Goal: Find specific page/section: Find specific page/section

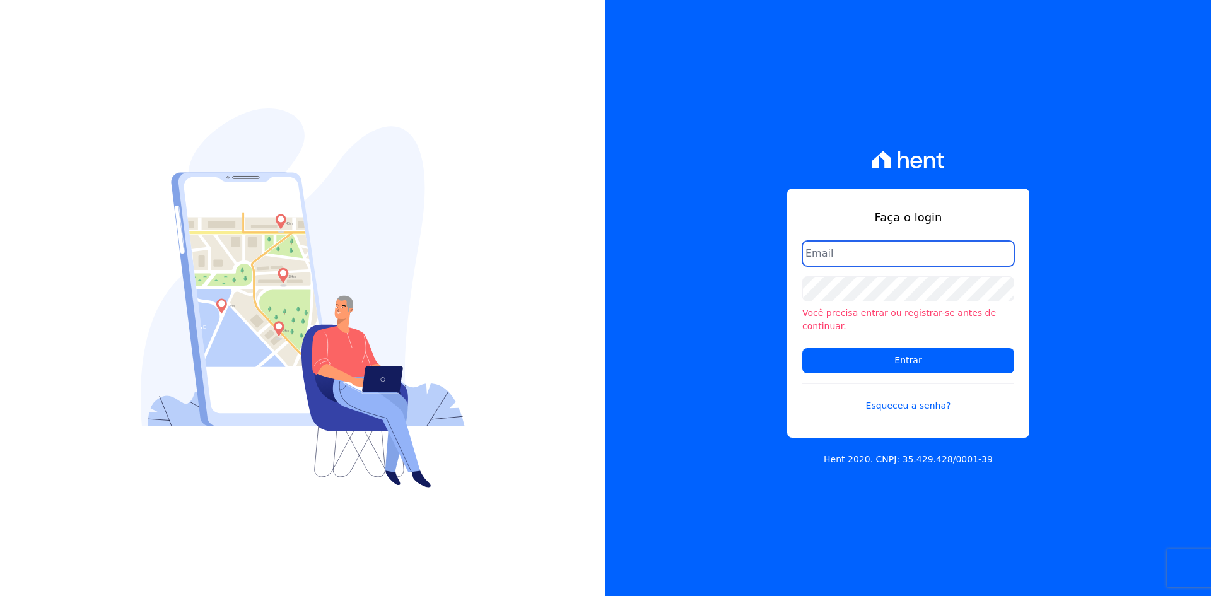
type input "crveiga1981@gmail.com"
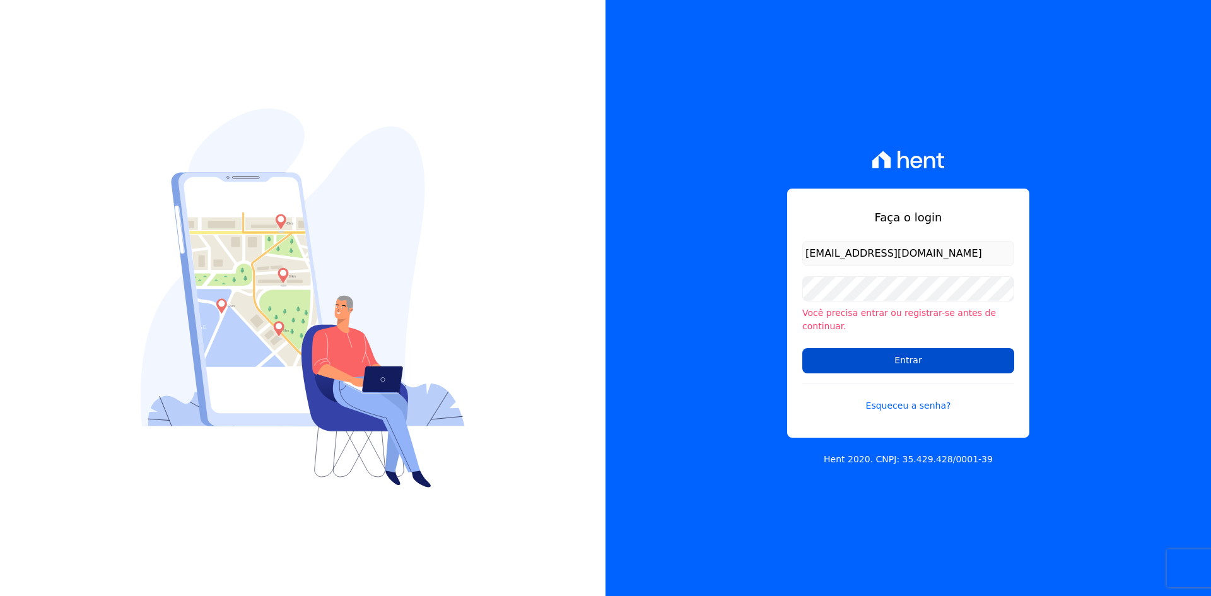
click at [907, 355] on input "Entrar" at bounding box center [908, 360] width 212 height 25
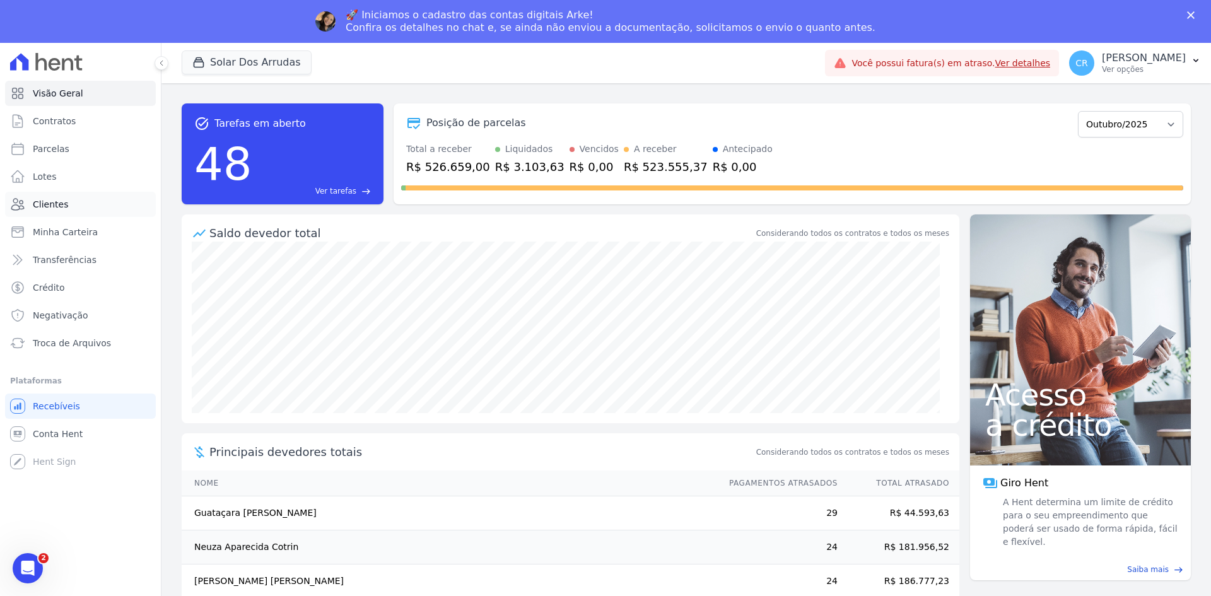
click at [57, 197] on link "Clientes" at bounding box center [80, 204] width 151 height 25
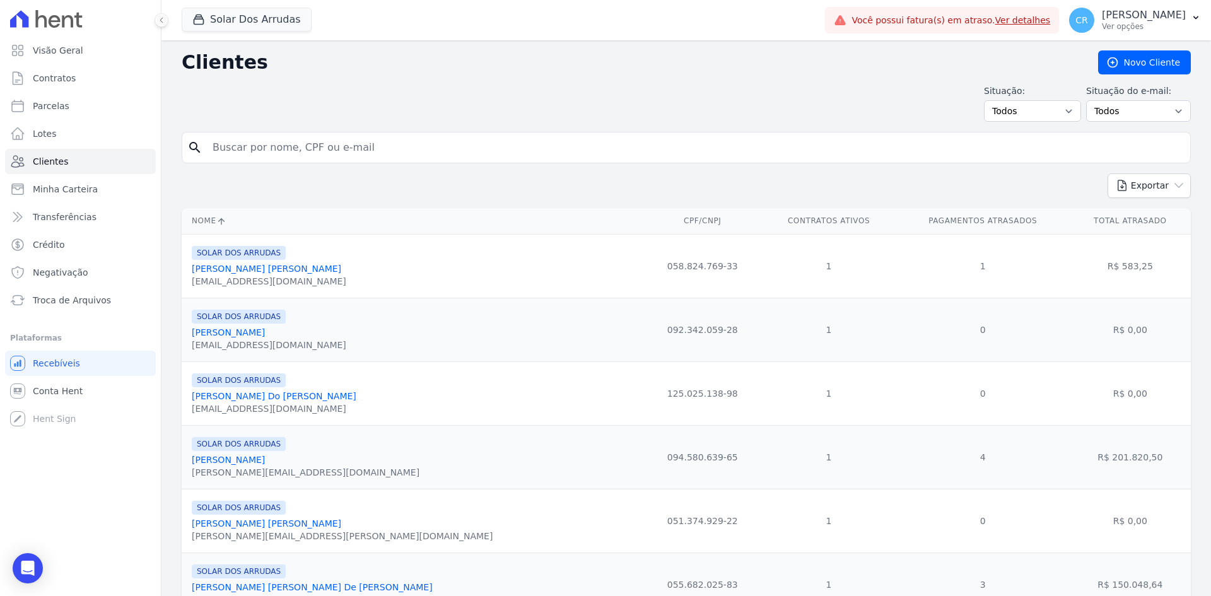
click at [341, 150] on input "search" at bounding box center [695, 147] width 980 height 25
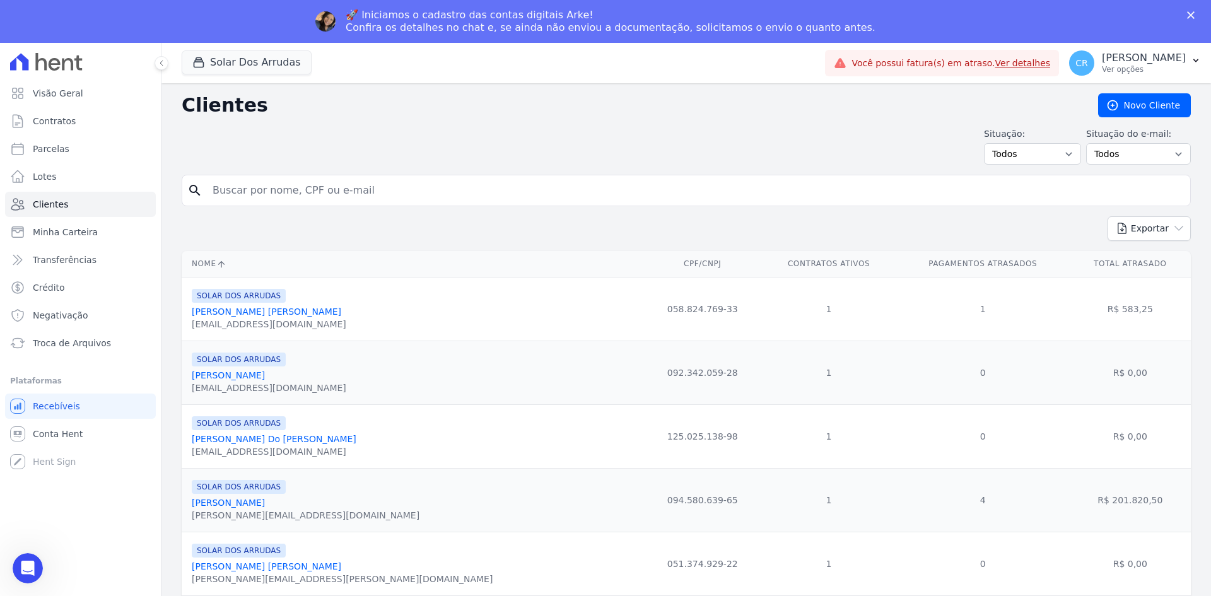
type input "e"
type input "[PERSON_NAME]"
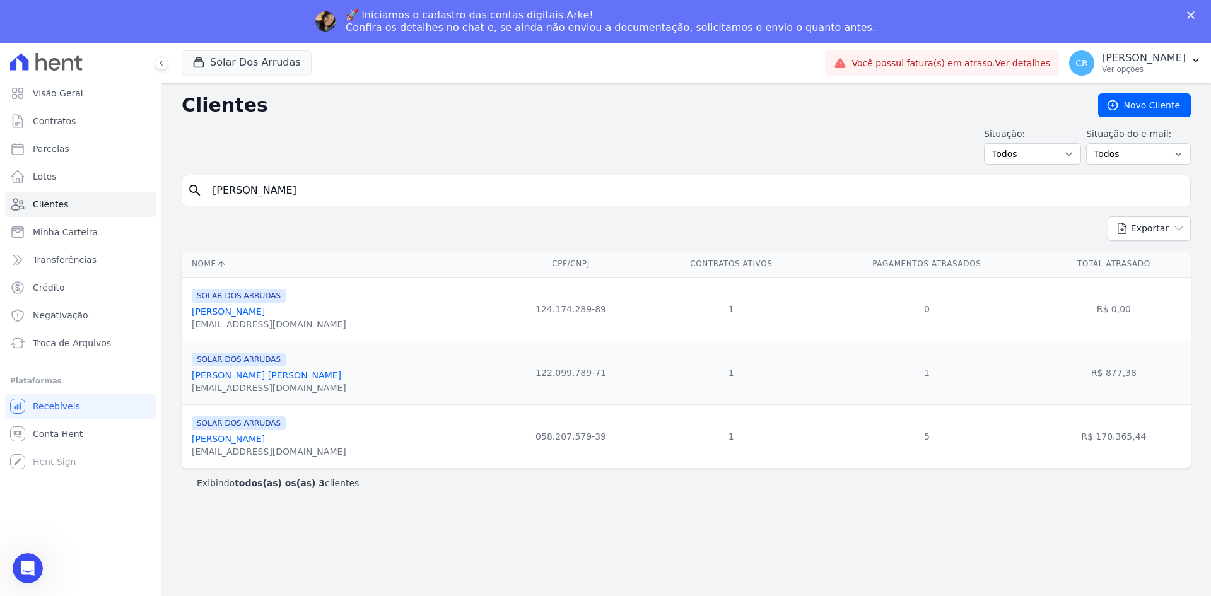
click at [256, 378] on link "[PERSON_NAME] [PERSON_NAME]" at bounding box center [266, 375] width 149 height 10
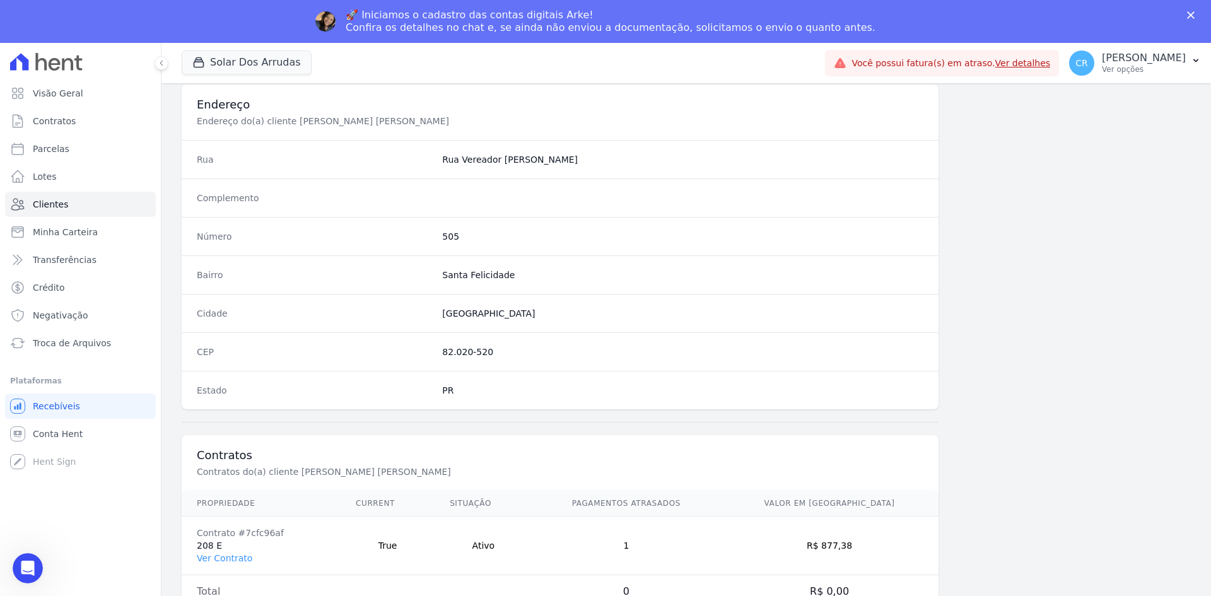
scroll to position [584, 0]
click at [238, 558] on link "Ver Contrato" at bounding box center [225, 558] width 56 height 10
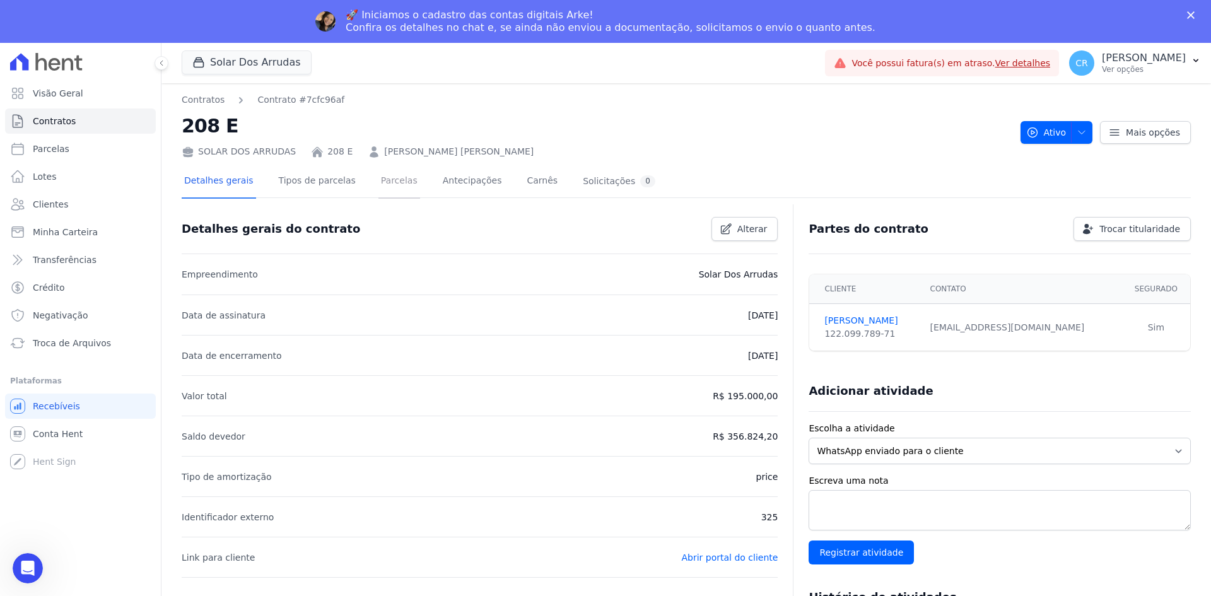
click at [389, 184] on link "Parcelas" at bounding box center [399, 181] width 42 height 33
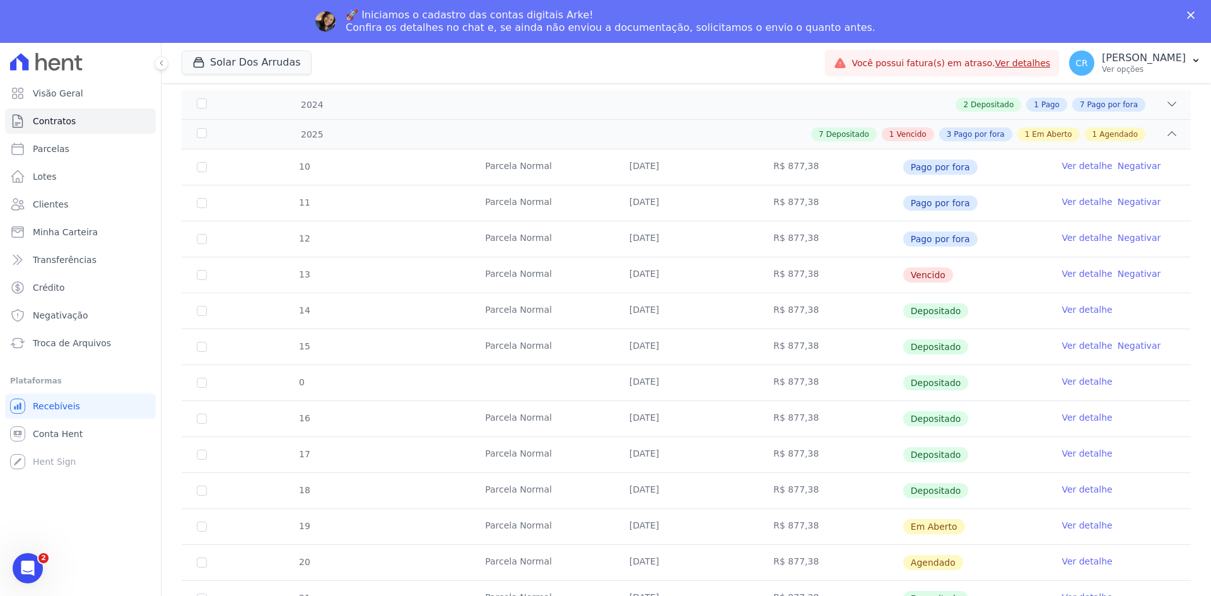
scroll to position [293, 0]
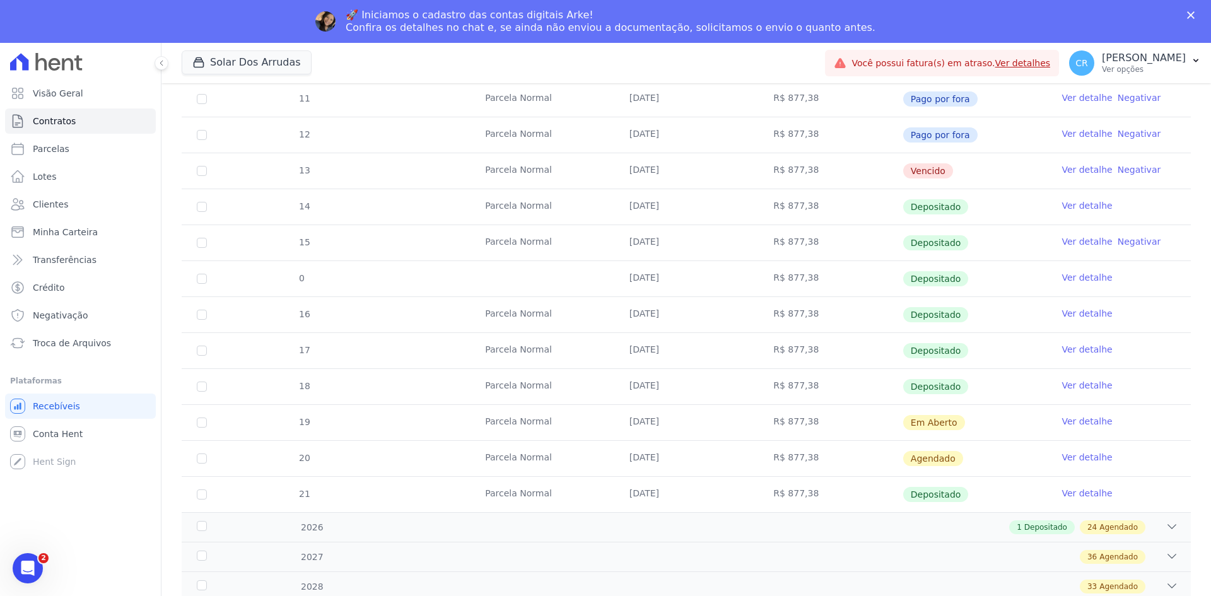
click at [1074, 419] on link "Ver detalhe" at bounding box center [1087, 421] width 50 height 13
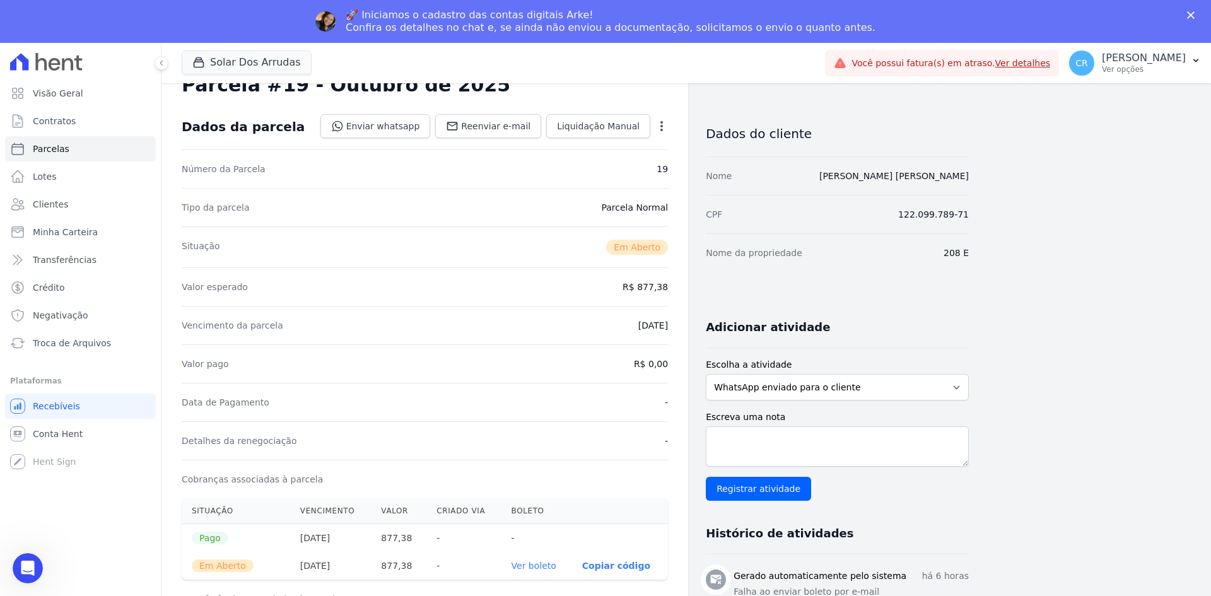
scroll to position [63, 0]
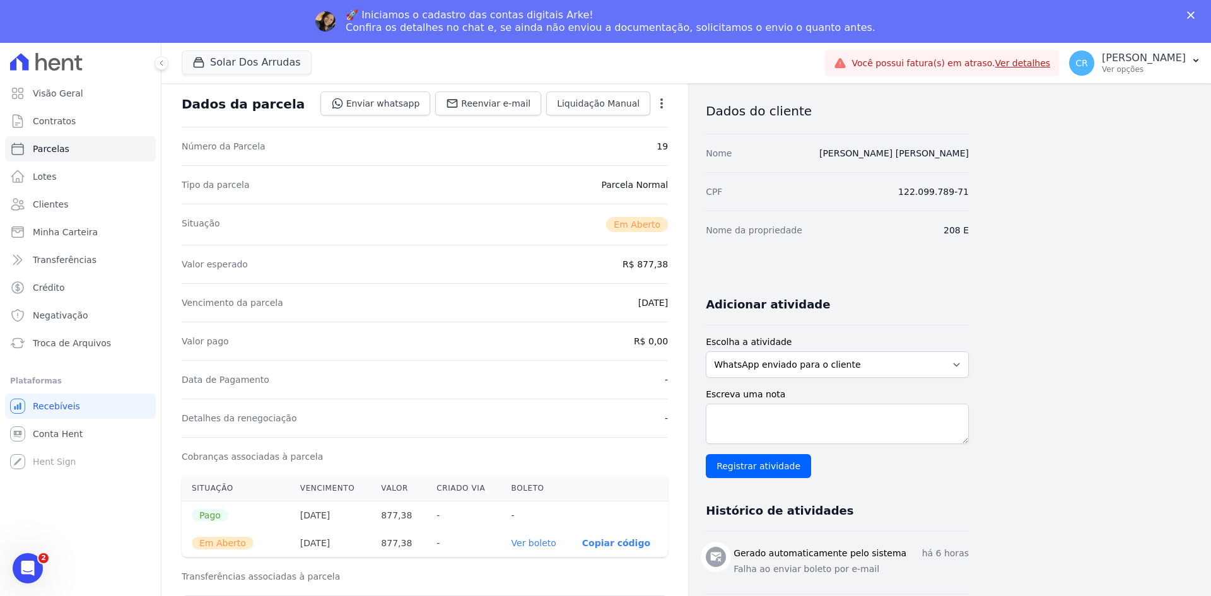
click at [551, 541] on link "Ver boleto" at bounding box center [534, 543] width 45 height 10
